Goal: Information Seeking & Learning: Learn about a topic

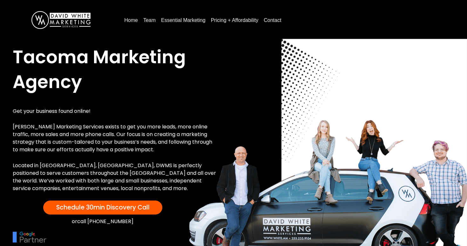
click at [221, 22] on link "Pricing + Affordability" at bounding box center [234, 20] width 53 height 10
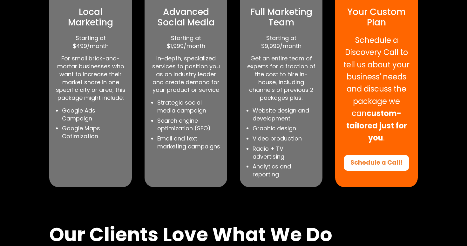
scroll to position [286, 0]
